Goal: Task Accomplishment & Management: Complete application form

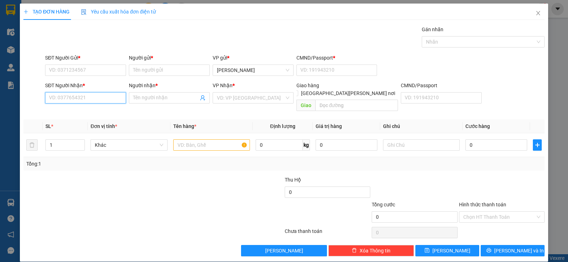
click at [104, 98] on input "SĐT Người Nhận *" at bounding box center [85, 97] width 81 height 11
type input "370"
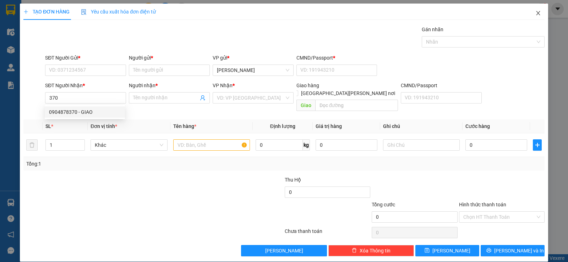
click at [535, 15] on icon "close" at bounding box center [538, 13] width 6 height 6
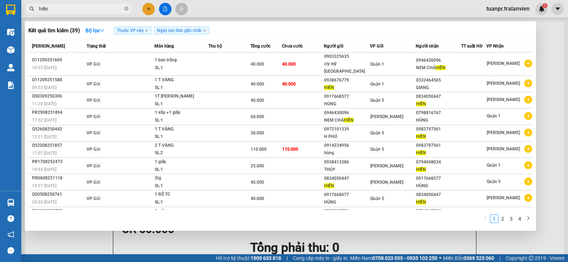
click at [64, 12] on input "hiền" at bounding box center [81, 9] width 84 height 8
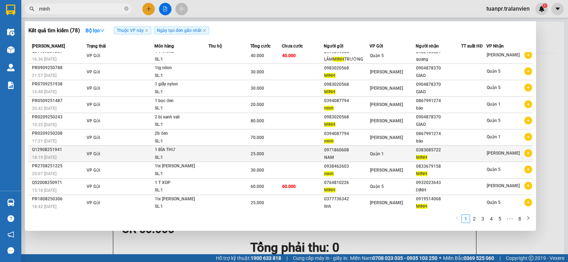
scroll to position [6, 0]
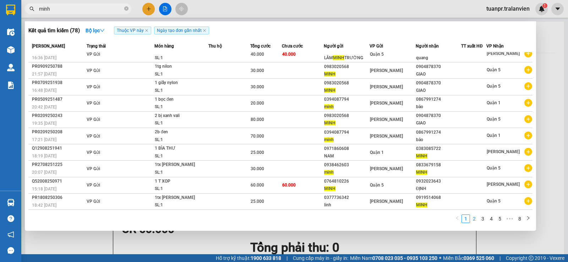
click at [476, 218] on link "2" at bounding box center [474, 219] width 8 height 8
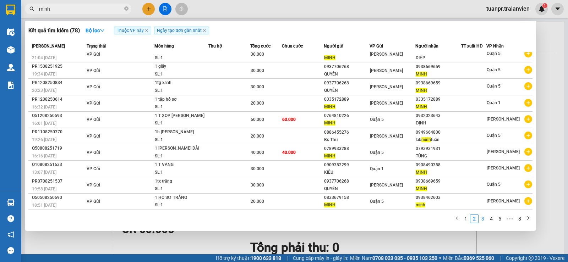
click at [483, 219] on link "3" at bounding box center [483, 219] width 8 height 8
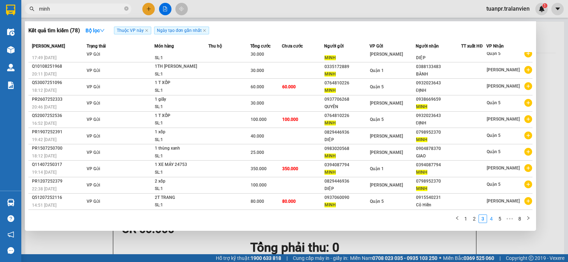
click at [489, 221] on link "4" at bounding box center [491, 219] width 8 height 8
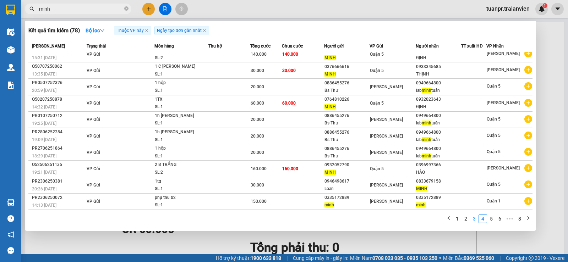
click at [473, 219] on link "3" at bounding box center [474, 219] width 8 height 8
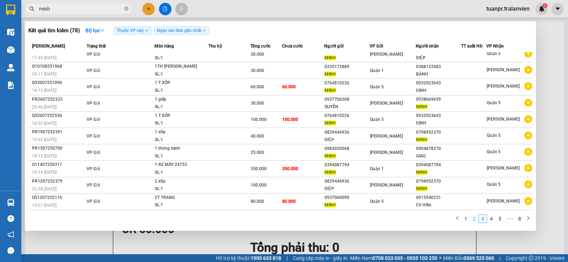
click at [475, 220] on link "2" at bounding box center [474, 219] width 8 height 8
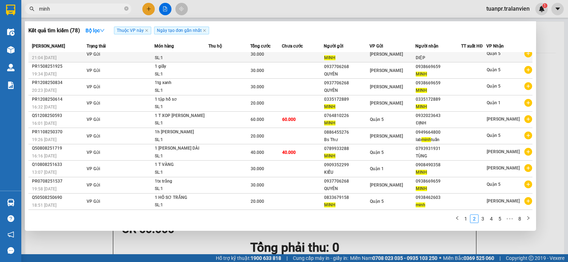
click at [386, 57] on span "[PERSON_NAME]" at bounding box center [386, 54] width 33 height 5
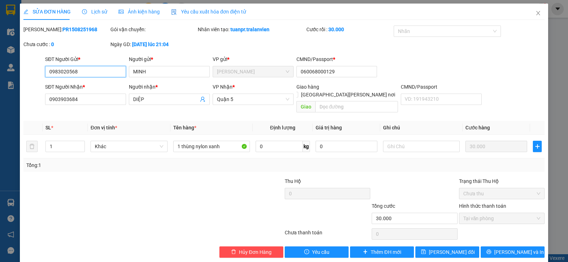
click at [84, 70] on input "0983020568" at bounding box center [85, 71] width 81 height 11
click at [535, 14] on icon "close" at bounding box center [538, 13] width 6 height 6
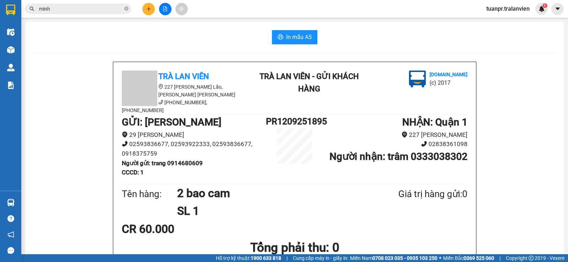
click at [85, 12] on input "minh" at bounding box center [81, 9] width 84 height 8
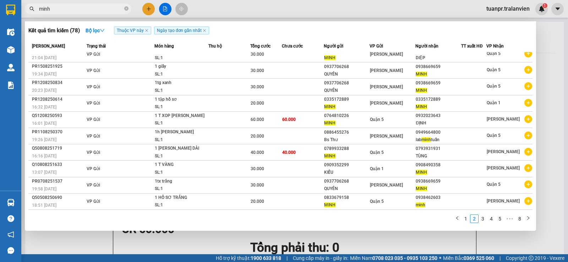
click at [85, 12] on input "minh" at bounding box center [81, 9] width 84 height 8
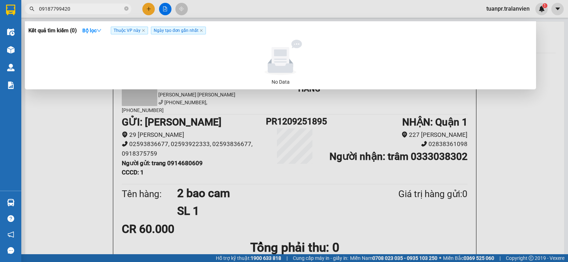
click at [55, 9] on input "09187799420" at bounding box center [81, 9] width 84 height 8
type input "0918799420"
click at [90, 10] on input "0918799420" at bounding box center [81, 9] width 84 height 8
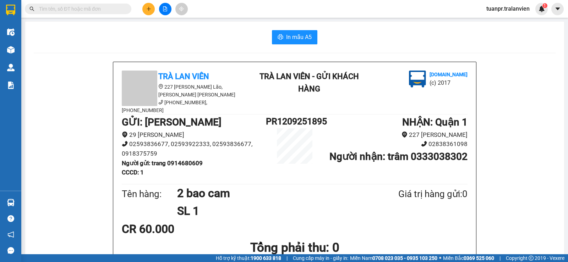
click at [150, 9] on icon "plus" at bounding box center [148, 8] width 5 height 5
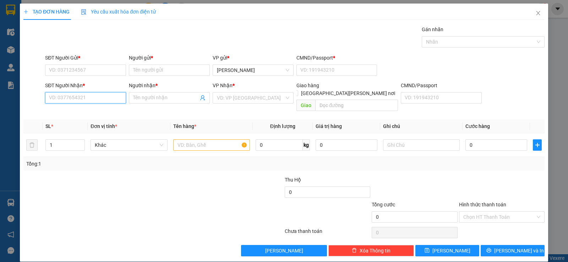
click at [90, 96] on input "SĐT Người Nhận *" at bounding box center [85, 97] width 81 height 11
paste input "0918799420"
type input "0918799420"
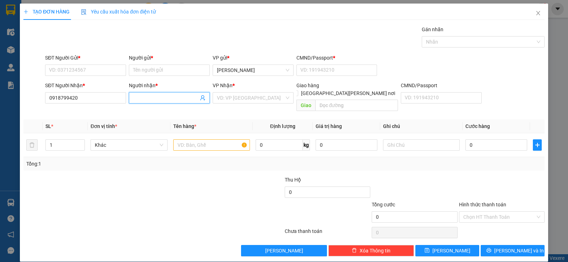
click at [159, 98] on input "Người nhận *" at bounding box center [165, 98] width 65 height 8
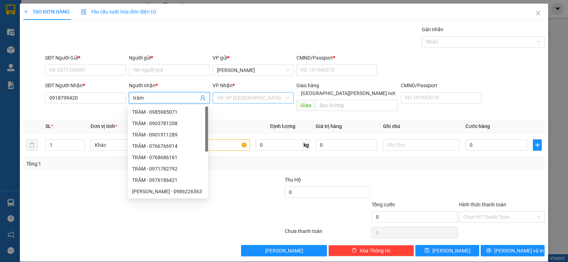
type input "trâm"
click at [252, 98] on input "search" at bounding box center [250, 98] width 67 height 11
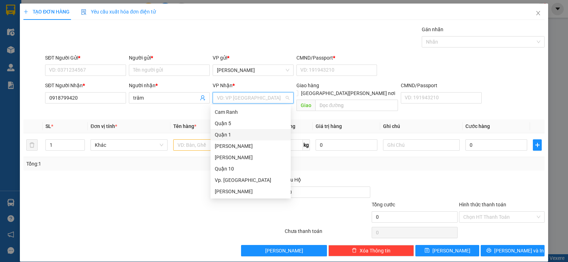
click at [227, 135] on div "Quận 1" at bounding box center [251, 135] width 72 height 8
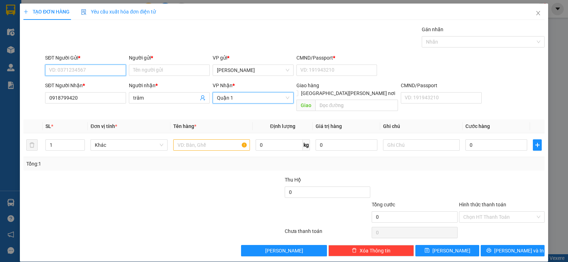
click at [96, 72] on input "SĐT Người Gửi *" at bounding box center [85, 70] width 81 height 11
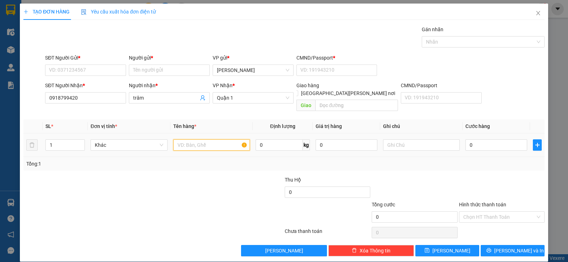
click at [218, 139] on input "text" at bounding box center [211, 144] width 77 height 11
type input "1 xốp"
type input "3"
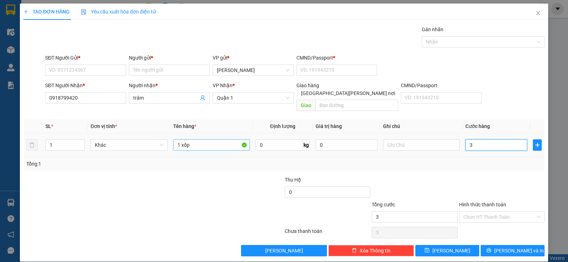
type input "30"
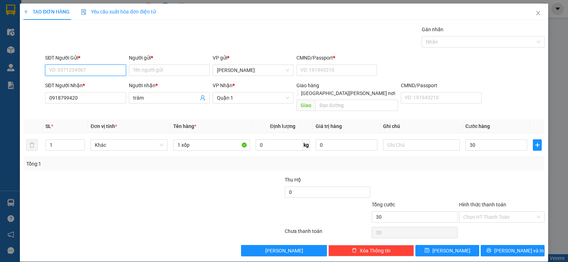
type input "30.000"
click at [86, 71] on input "SĐT Người Gửi *" at bounding box center [85, 70] width 81 height 11
click at [85, 86] on div "0937706268 - [PERSON_NAME]" at bounding box center [85, 85] width 72 height 8
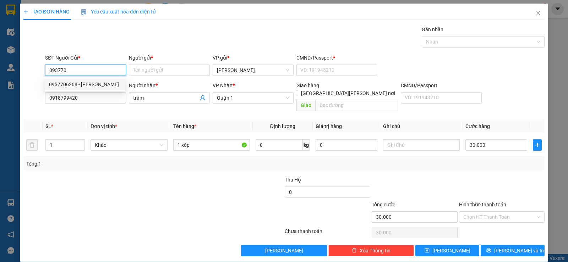
type input "0937706268"
type input "QUYÊN"
type input "11"
type input "0937706268"
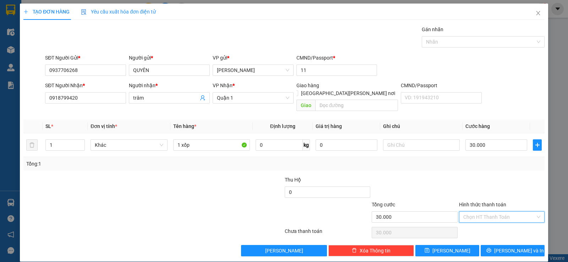
click at [508, 212] on input "Hình thức thanh toán" at bounding box center [499, 217] width 72 height 11
click at [492, 224] on div "Tại văn phòng" at bounding box center [497, 224] width 76 height 8
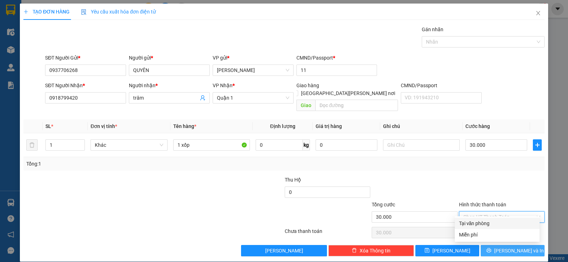
type input "0"
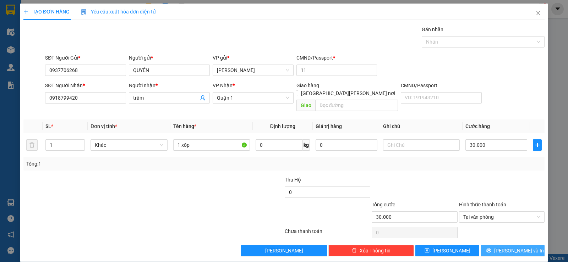
click at [512, 247] on span "[PERSON_NAME] và In" at bounding box center [519, 251] width 50 height 8
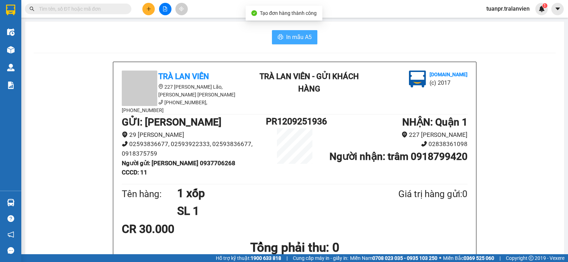
click at [288, 37] on span "In mẫu A5" at bounding box center [299, 37] width 26 height 9
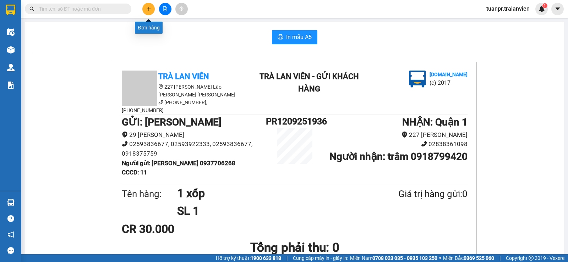
click at [151, 10] on button at bounding box center [148, 9] width 12 height 12
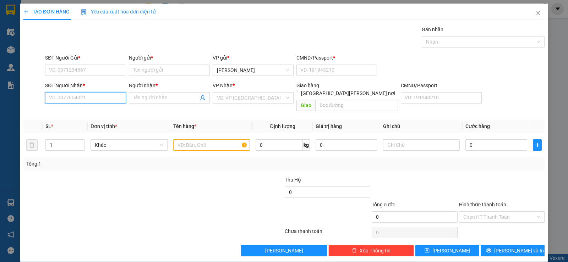
click at [66, 100] on input "SĐT Người Nhận *" at bounding box center [85, 97] width 81 height 11
type input "370"
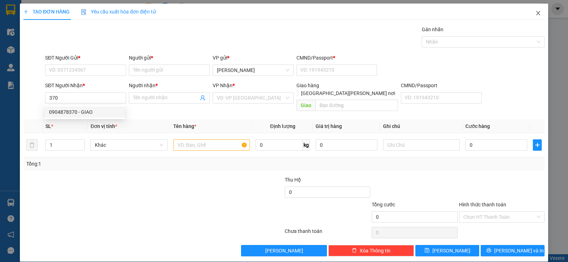
click at [535, 11] on icon "close" at bounding box center [538, 13] width 6 height 6
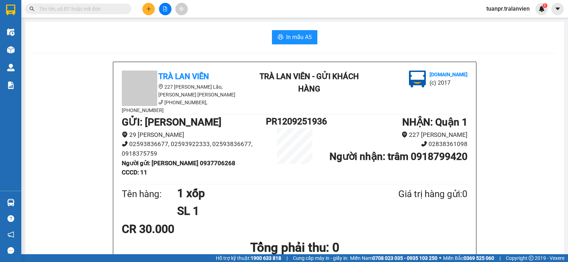
click at [93, 6] on input "text" at bounding box center [81, 9] width 84 height 8
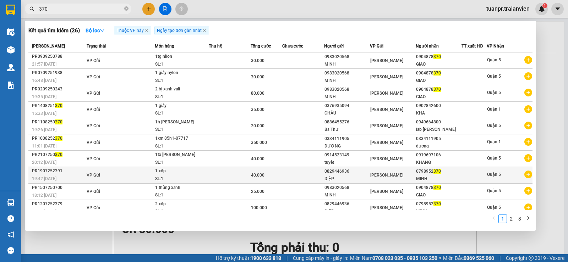
type input "370"
click at [383, 180] on td "[PERSON_NAME]" at bounding box center [393, 175] width 46 height 16
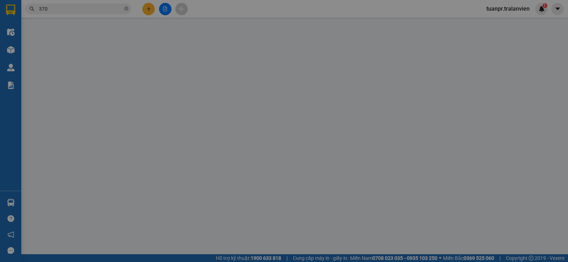
type input "0829446936"
type input "DIỆP"
type input "1"
type input "0798952370"
type input "MINH"
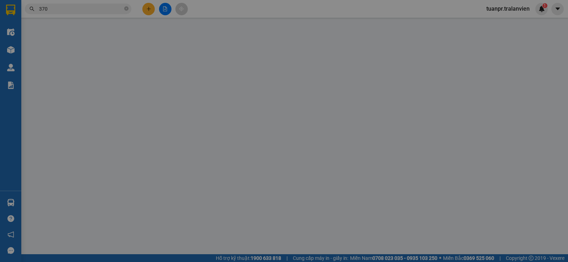
type input "40.000"
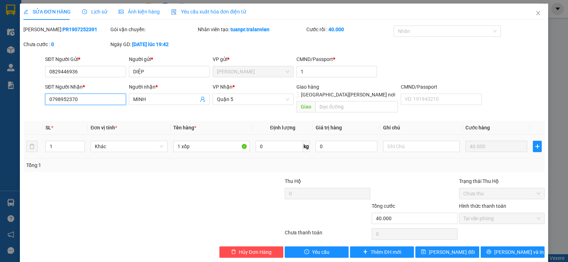
click at [90, 100] on input "0798952370" at bounding box center [85, 99] width 81 height 11
click at [377, 248] on span "Thêm ĐH mới" at bounding box center [386, 252] width 30 height 8
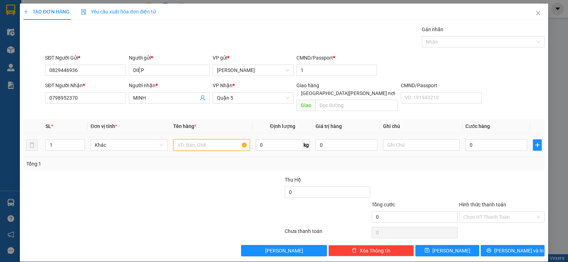
click at [204, 139] on input "text" at bounding box center [211, 144] width 77 height 11
type input "2 xốp"
type input "9"
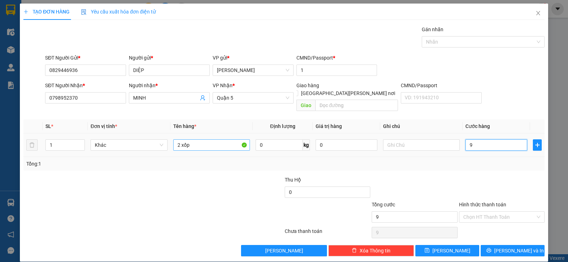
type input "90"
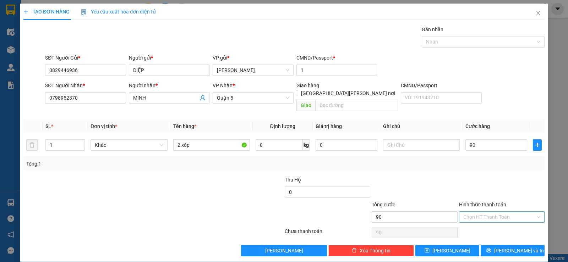
type input "90.000"
click at [509, 214] on input "Hình thức thanh toán" at bounding box center [499, 217] width 72 height 11
click at [487, 224] on div "Tại văn phòng" at bounding box center [497, 224] width 76 height 8
type input "0"
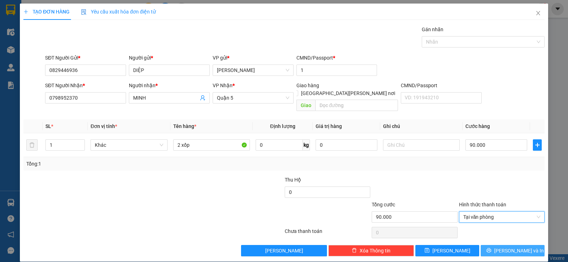
drag, startPoint x: 500, startPoint y: 240, endPoint x: 481, endPoint y: 238, distance: 19.3
click at [500, 245] on button "[PERSON_NAME] và In" at bounding box center [513, 250] width 64 height 11
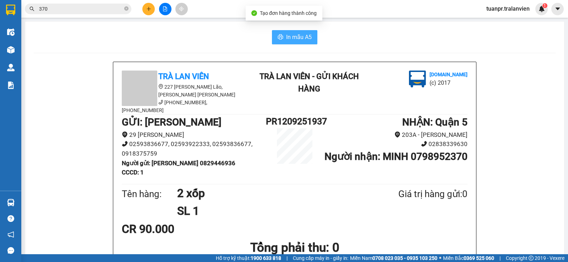
drag, startPoint x: 300, startPoint y: 34, endPoint x: 277, endPoint y: 69, distance: 41.6
click at [300, 35] on span "In mẫu A5" at bounding box center [299, 37] width 26 height 9
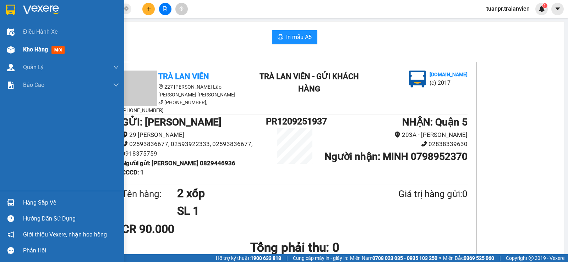
click at [29, 49] on span "Kho hàng" at bounding box center [35, 49] width 25 height 7
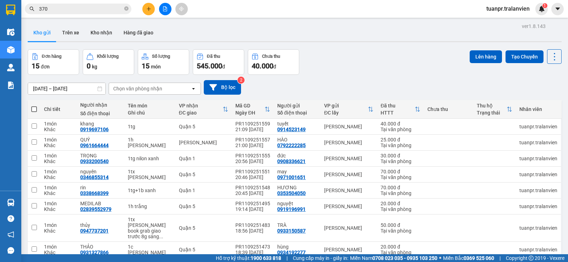
click at [53, 91] on input "[DATE] – [DATE]" at bounding box center [66, 88] width 77 height 11
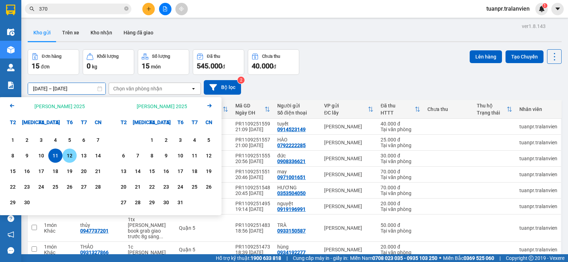
click at [68, 157] on div "12" at bounding box center [70, 156] width 10 height 9
click at [83, 92] on input "[DATE] – / /" at bounding box center [66, 88] width 77 height 11
click at [68, 155] on div "12" at bounding box center [70, 156] width 10 height 9
type input "[DATE] – [DATE]"
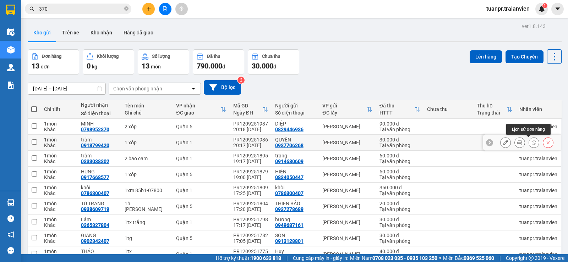
click at [517, 143] on icon at bounding box center [519, 142] width 5 height 5
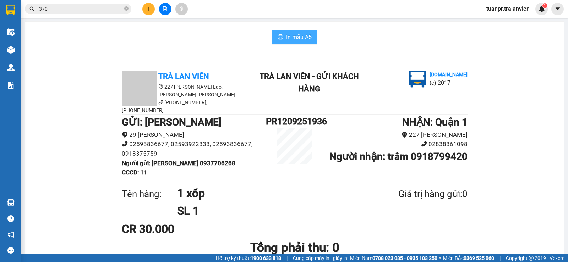
click at [289, 34] on span "In mẫu A5" at bounding box center [299, 37] width 26 height 9
click at [145, 12] on button at bounding box center [148, 9] width 12 height 12
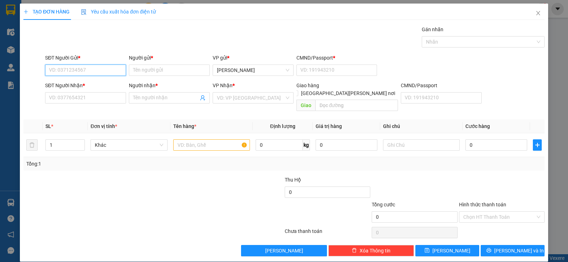
click at [93, 72] on input "SĐT Người Gửi *" at bounding box center [85, 70] width 81 height 11
type input "3"
type input "206"
click at [102, 71] on input "206" at bounding box center [85, 70] width 81 height 11
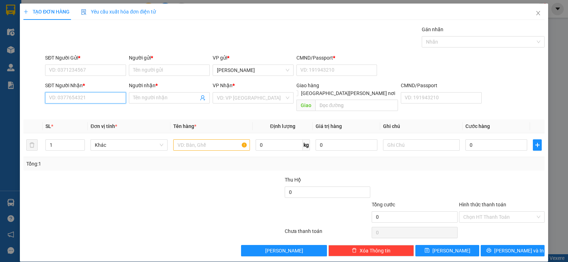
click at [89, 97] on input "SĐT Người Nhận *" at bounding box center [85, 97] width 81 height 11
type input "0392808959"
click at [175, 99] on input "Người nhận *" at bounding box center [165, 98] width 65 height 8
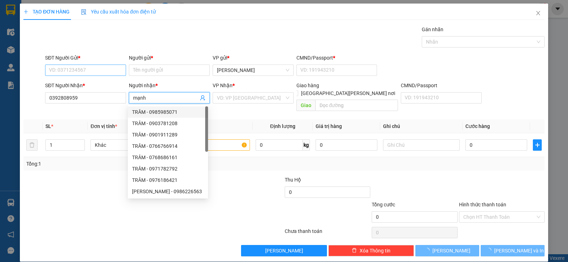
type input "mạnh"
click at [100, 74] on input "SĐT Người Gửi *" at bounding box center [85, 70] width 81 height 11
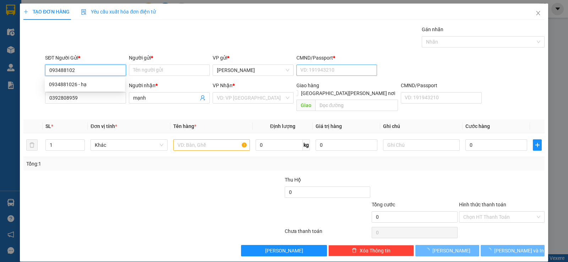
type input "0934881026"
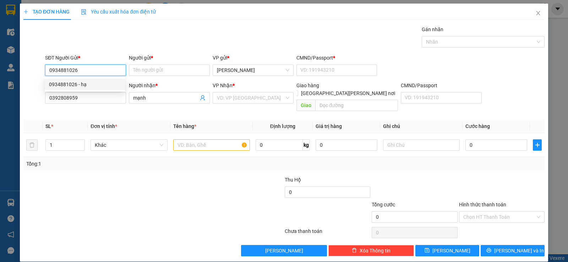
click at [90, 86] on div "0934881026 - hạ" at bounding box center [85, 85] width 72 height 8
type input "hạ"
type input "11"
type input "0934881026"
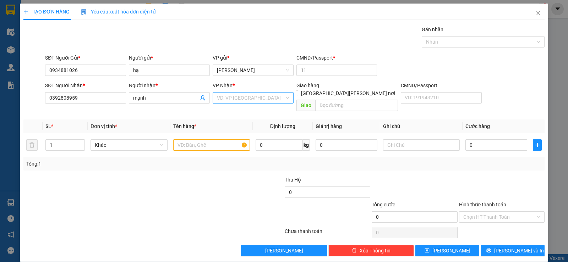
click at [243, 97] on input "search" at bounding box center [250, 98] width 67 height 11
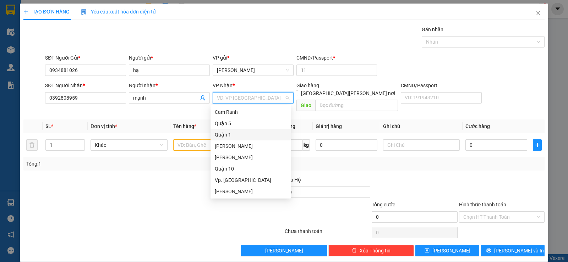
click at [239, 134] on div "Quận 1" at bounding box center [251, 135] width 72 height 8
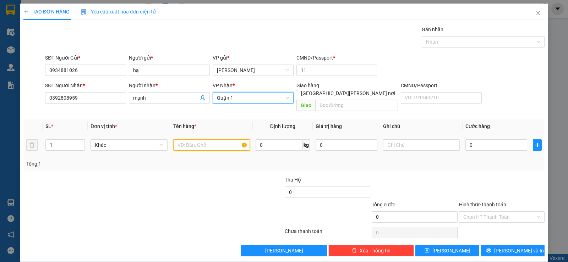
click at [201, 142] on input "text" at bounding box center [211, 144] width 77 height 11
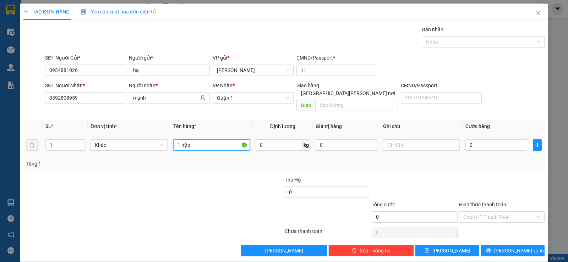
click at [199, 142] on input "1 hộp" at bounding box center [211, 144] width 77 height 11
type input "1 hộp đen"
click at [494, 142] on input "0" at bounding box center [496, 144] width 62 height 11
type input "2"
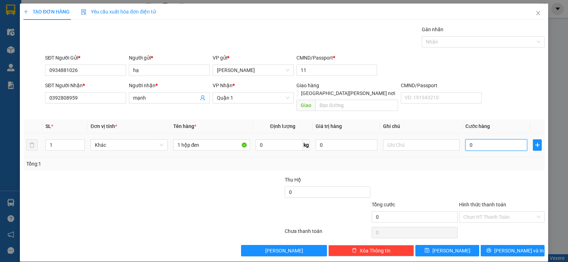
type input "2"
type input "20"
type input "20.000"
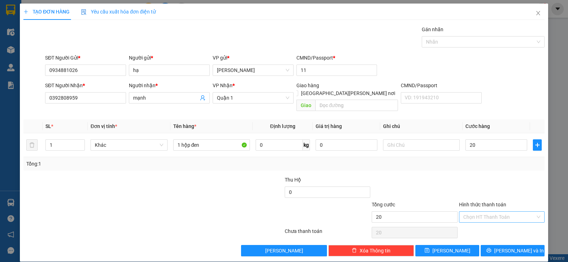
type input "20.000"
click at [526, 212] on input "Hình thức thanh toán" at bounding box center [499, 217] width 72 height 11
click at [504, 221] on div "Tại văn phòng" at bounding box center [497, 224] width 76 height 8
type input "0"
click at [517, 247] on span "[PERSON_NAME] và In" at bounding box center [519, 251] width 50 height 8
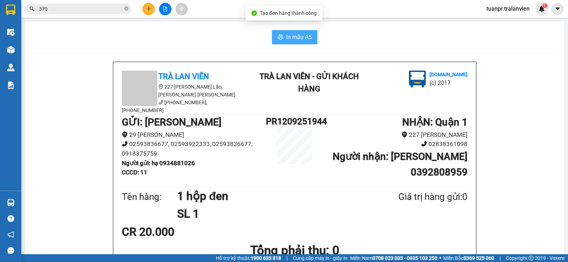
click at [303, 35] on span "In mẫu A5" at bounding box center [299, 37] width 26 height 9
click at [148, 7] on icon "plus" at bounding box center [148, 8] width 5 height 5
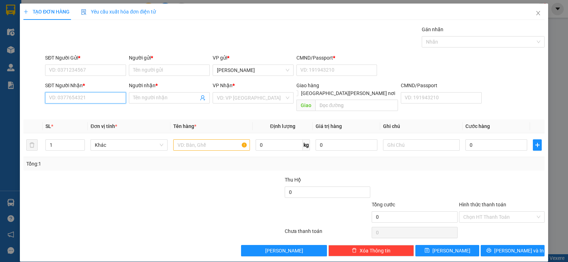
click at [77, 98] on input "SĐT Người Nhận *" at bounding box center [85, 97] width 81 height 11
click at [77, 98] on input "91" at bounding box center [85, 97] width 81 height 11
click at [73, 96] on input "0910" at bounding box center [85, 97] width 81 height 11
click at [73, 95] on input "0910" at bounding box center [85, 97] width 81 height 11
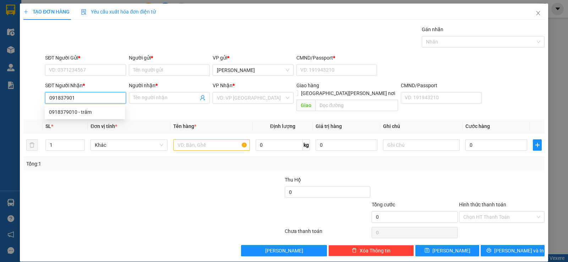
type input "0918379010"
click at [86, 114] on div "0918379010 - trâm" at bounding box center [85, 112] width 72 height 8
type input "trâm"
type input "0918379010"
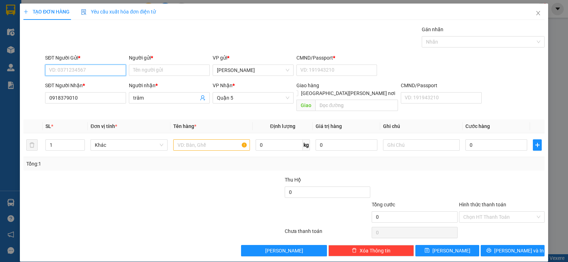
click at [97, 71] on input "SĐT Người Gửi *" at bounding box center [85, 70] width 81 height 11
click at [100, 84] on div "0792803475 - [PERSON_NAME]" at bounding box center [85, 85] width 72 height 8
type input "0792803475"
type input "[PERSON_NAME]"
type input "058096006325"
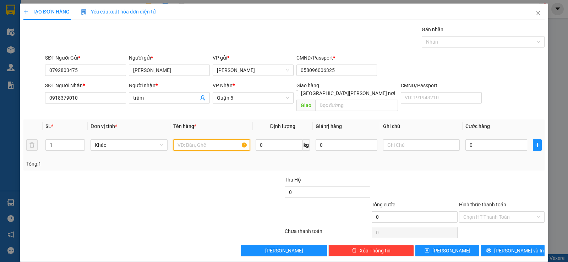
click at [217, 139] on input "text" at bounding box center [211, 144] width 77 height 11
type input "1 xốp"
click at [484, 139] on input "0" at bounding box center [496, 144] width 62 height 11
type input "3"
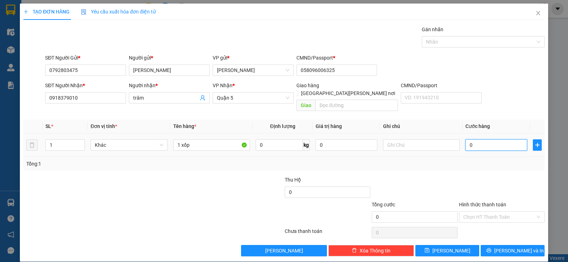
type input "3"
type input "30"
type input "30.000"
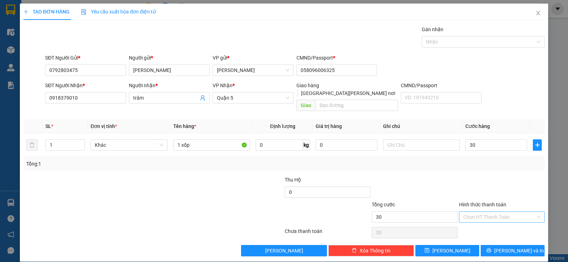
type input "30.000"
click at [508, 212] on input "Hình thức thanh toán" at bounding box center [499, 217] width 72 height 11
click at [499, 225] on div "Tại văn phòng" at bounding box center [497, 224] width 76 height 8
type input "0"
click at [518, 247] on span "[PERSON_NAME] và In" at bounding box center [519, 251] width 50 height 8
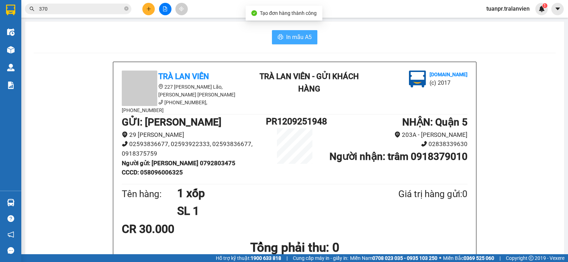
click at [293, 39] on span "In mẫu A5" at bounding box center [299, 37] width 26 height 9
